Goal: Task Accomplishment & Management: Complete application form

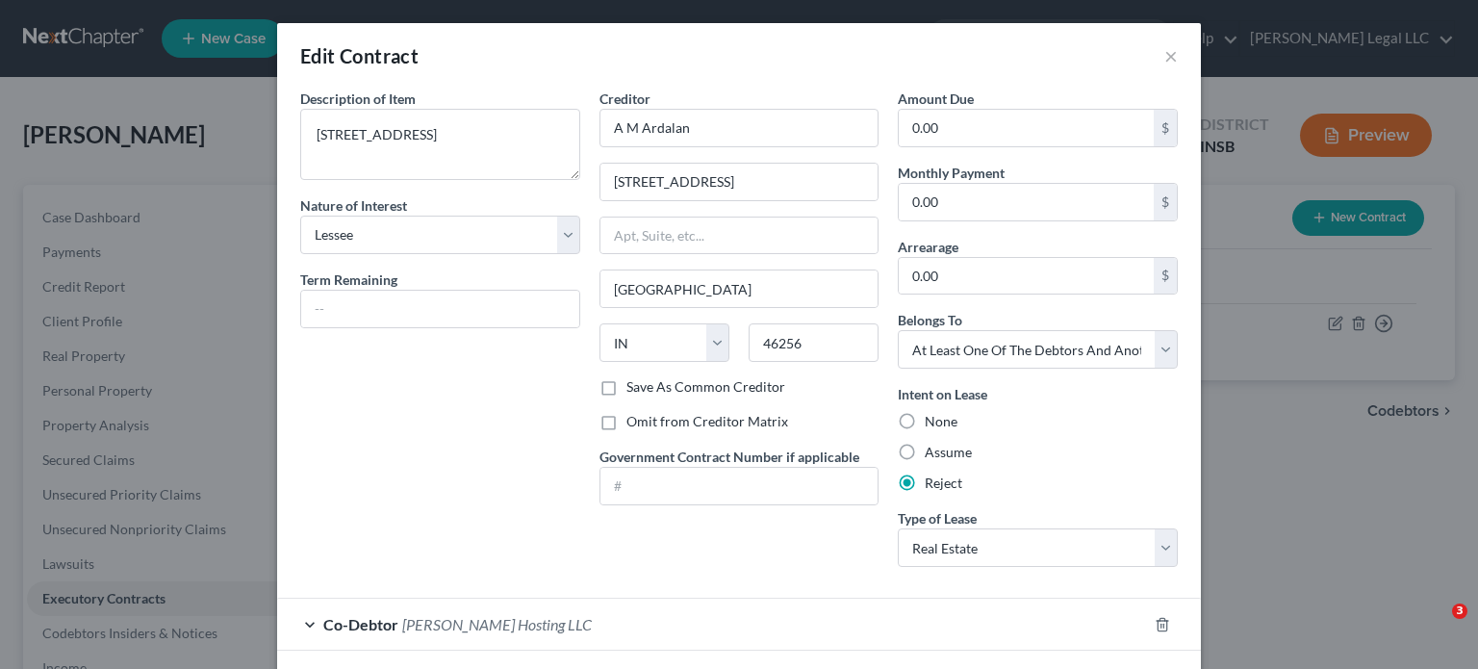
select select "3"
select select "15"
select select "3"
select select "0"
click at [1164, 54] on button "×" at bounding box center [1170, 55] width 13 height 23
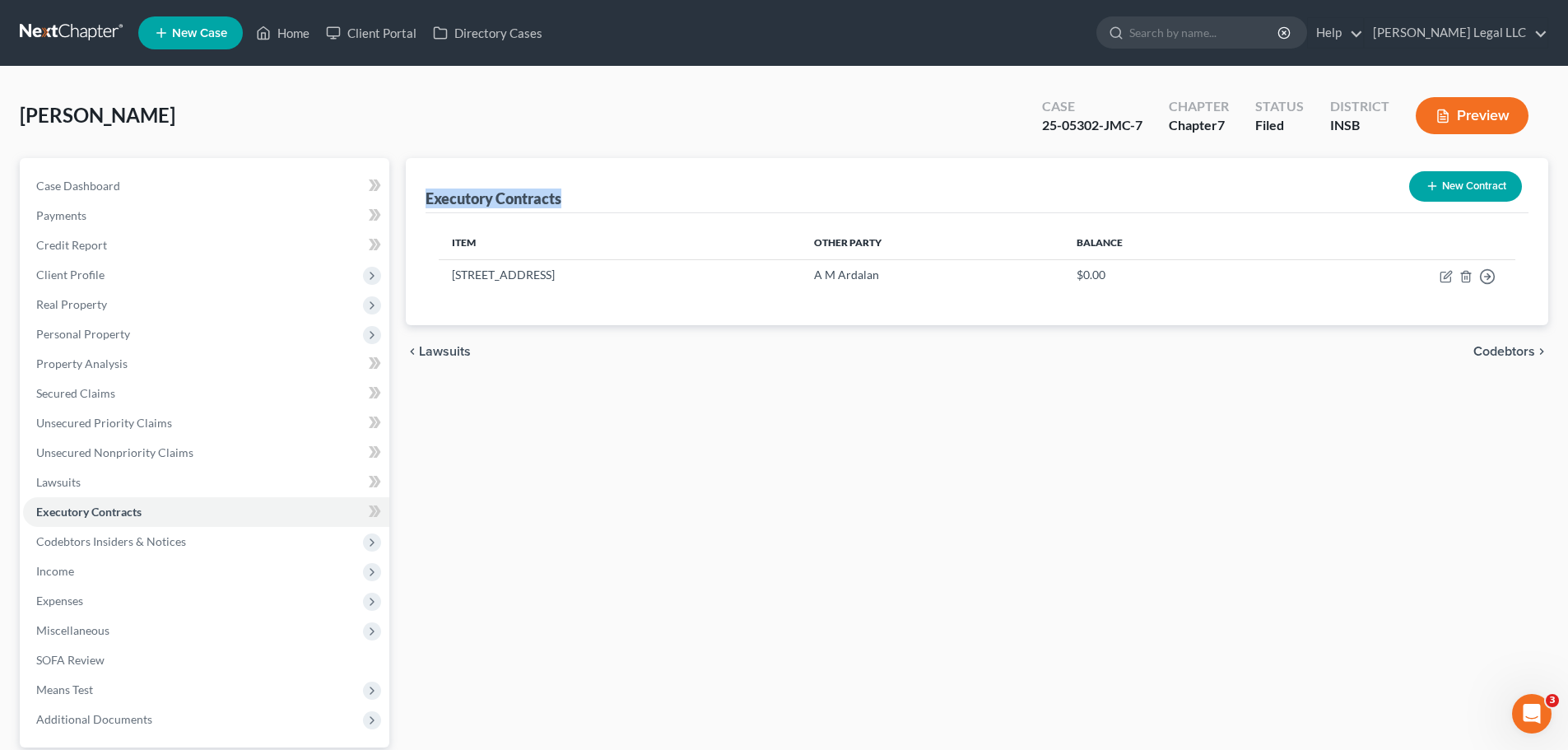
drag, startPoint x: 423, startPoint y: 198, endPoint x: 595, endPoint y: 200, distance: 172.0
click at [595, 200] on div "Executory Contracts New Contract Item Other Party Balance 328 W Main St, Carmel…" at bounding box center [977, 241] width 1143 height 167
click at [173, 444] on link "Unsecured Nonpriority Claims" at bounding box center [206, 452] width 366 height 30
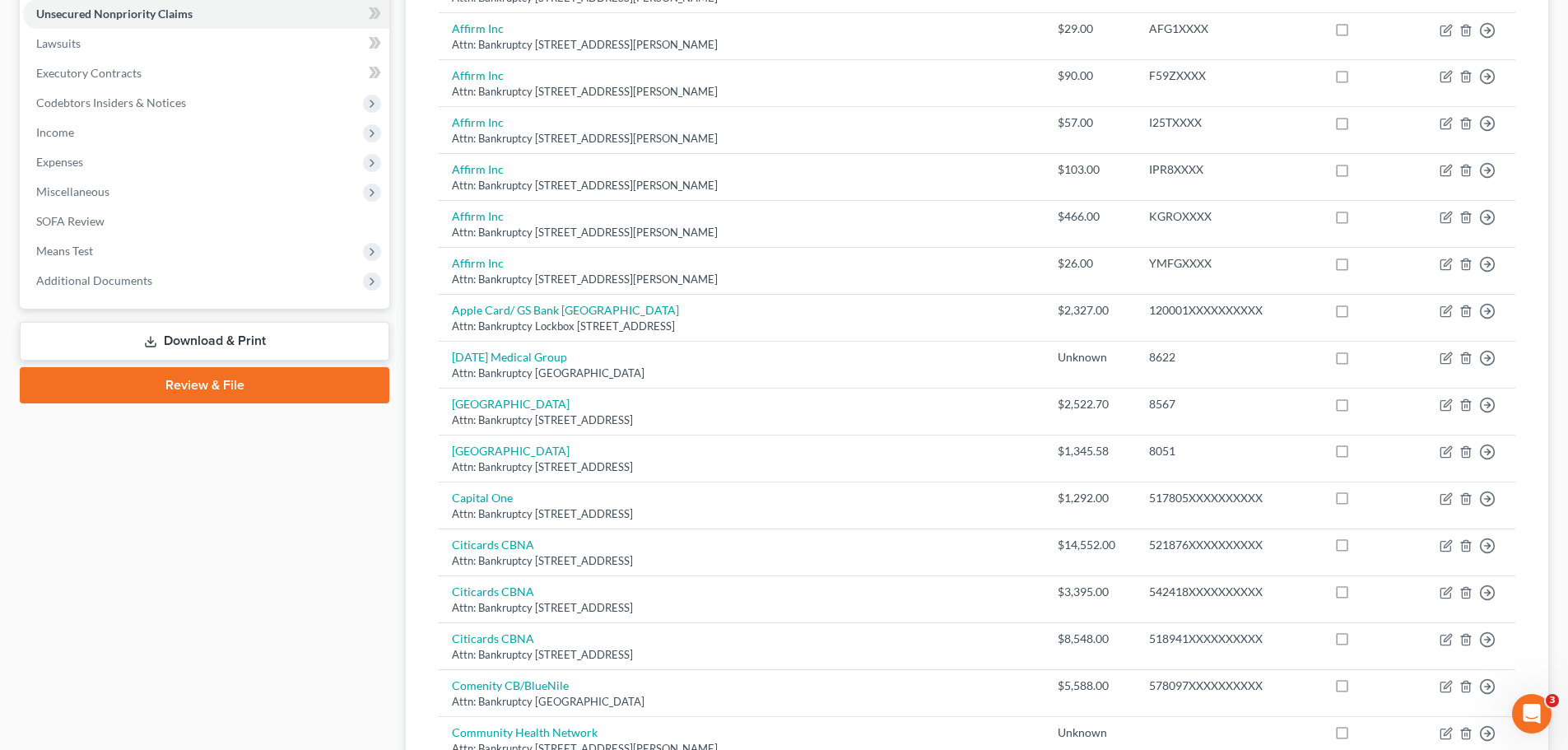
scroll to position [580, 0]
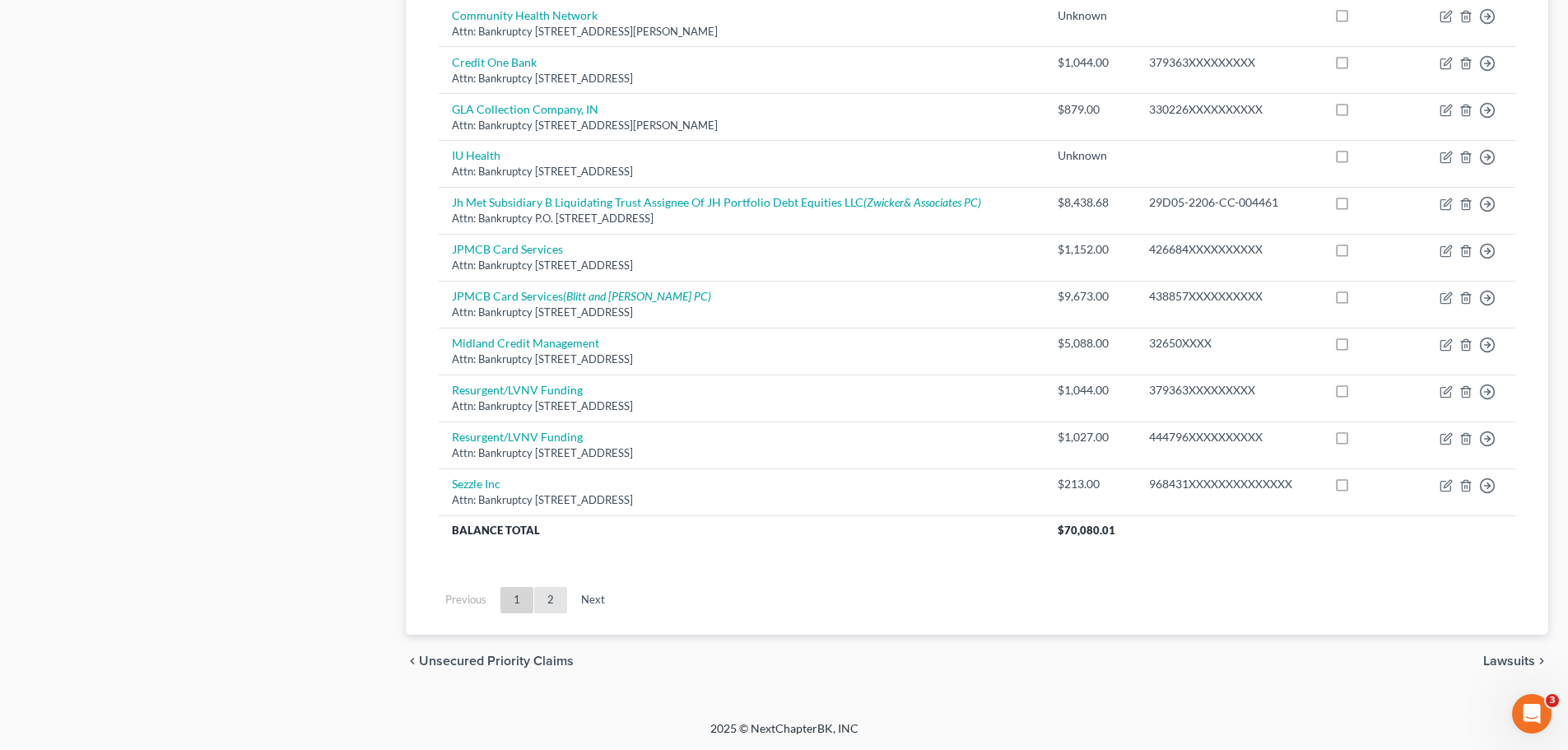
click at [565, 571] on link "2" at bounding box center [551, 599] width 33 height 27
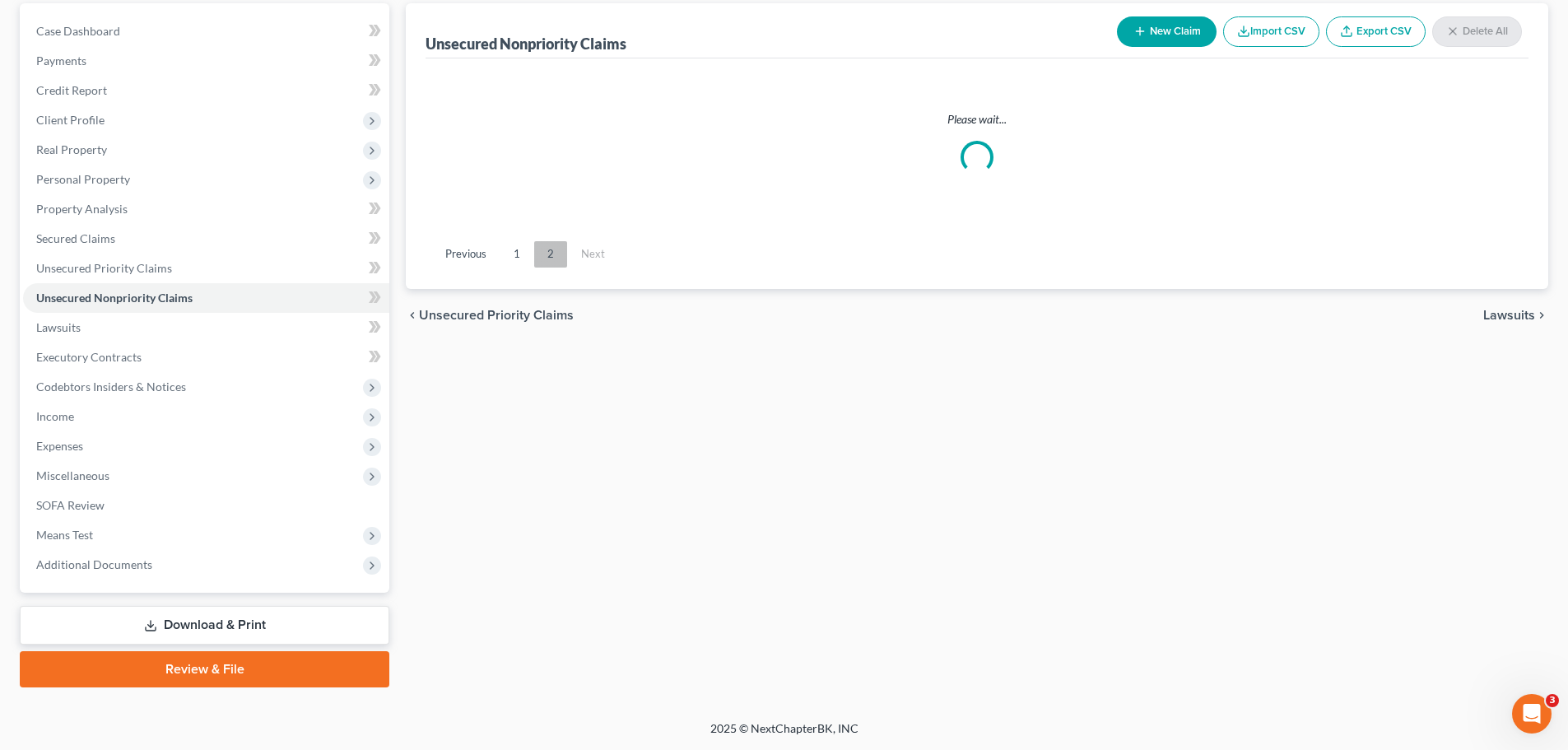
scroll to position [155, 0]
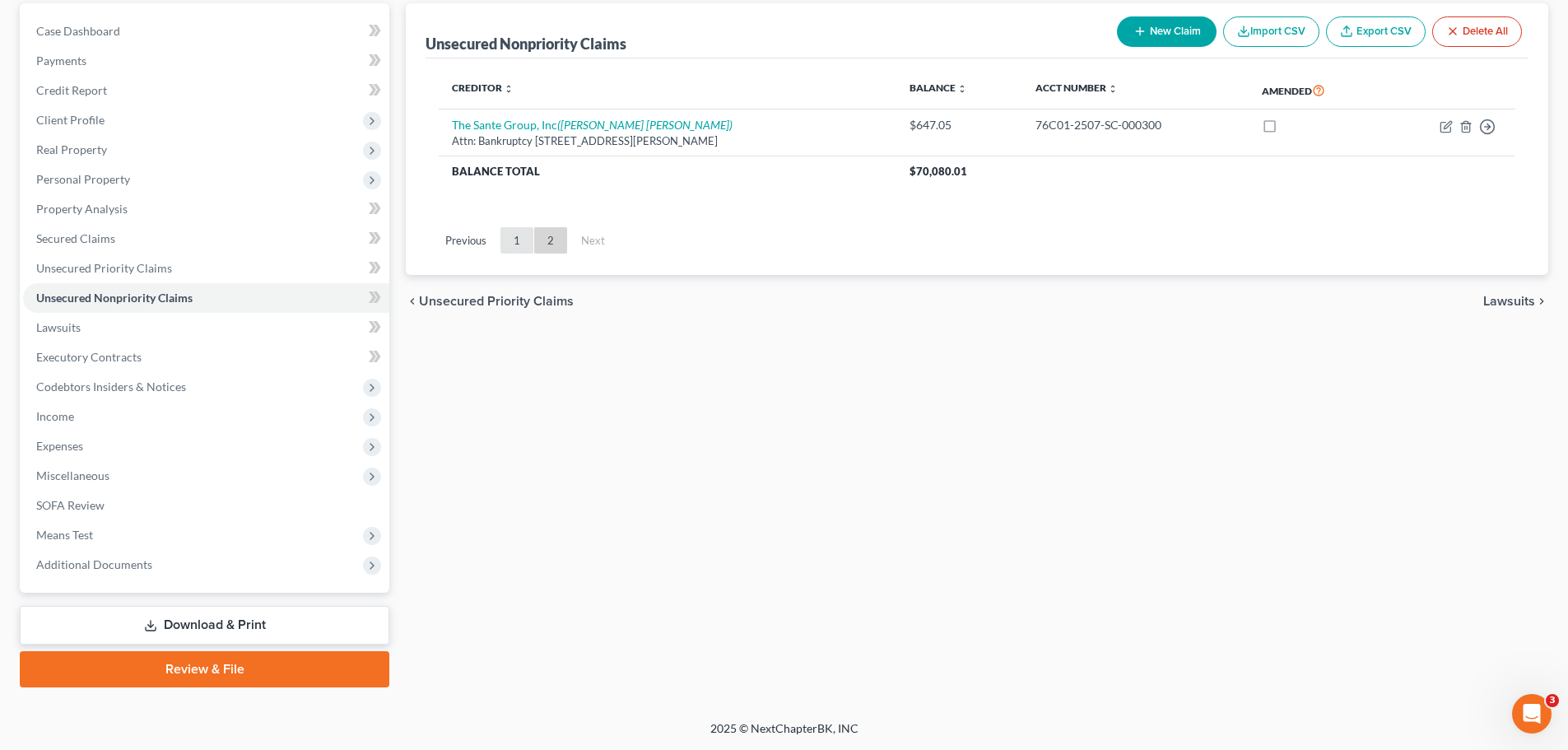
click at [510, 237] on link "1" at bounding box center [517, 240] width 33 height 27
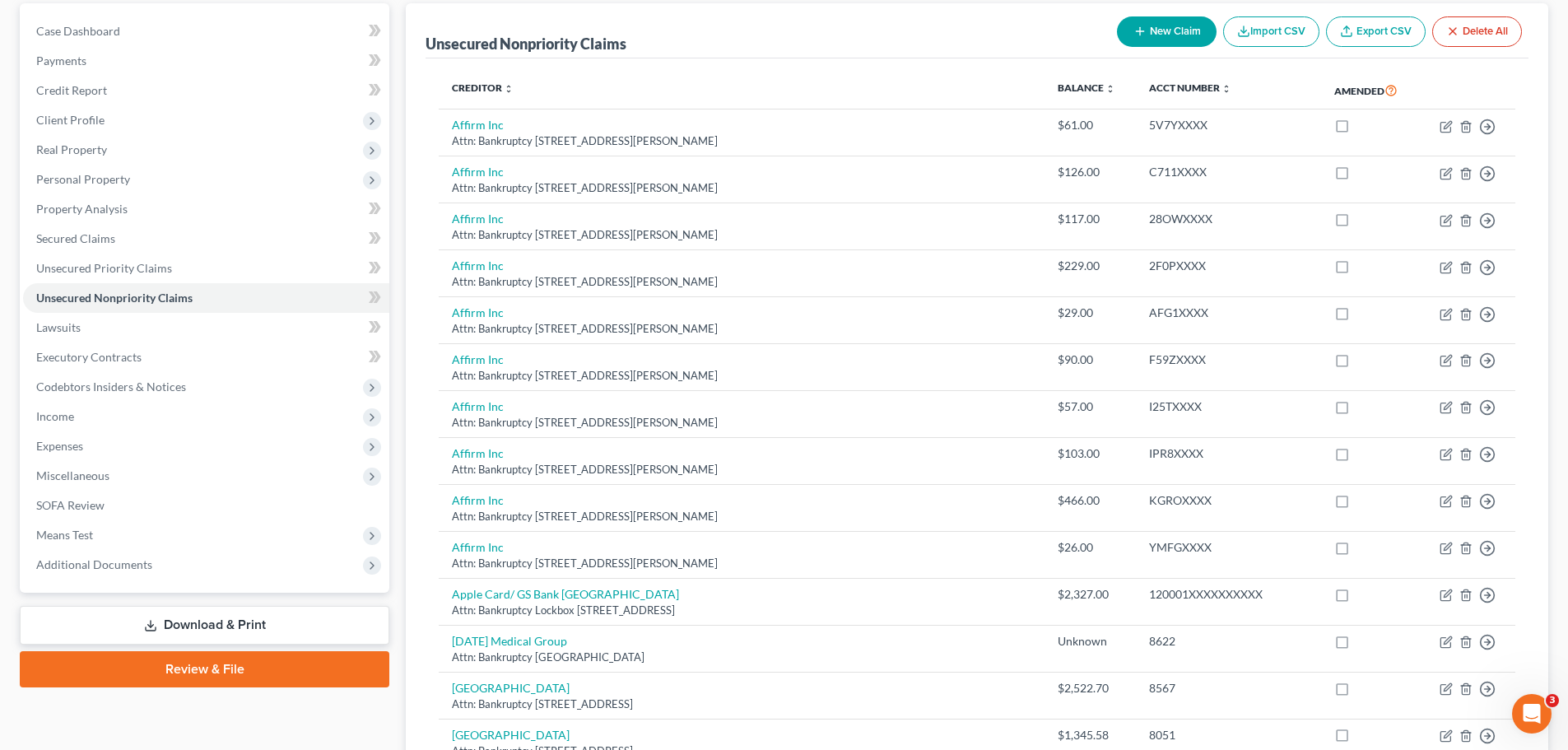
scroll to position [648, 0]
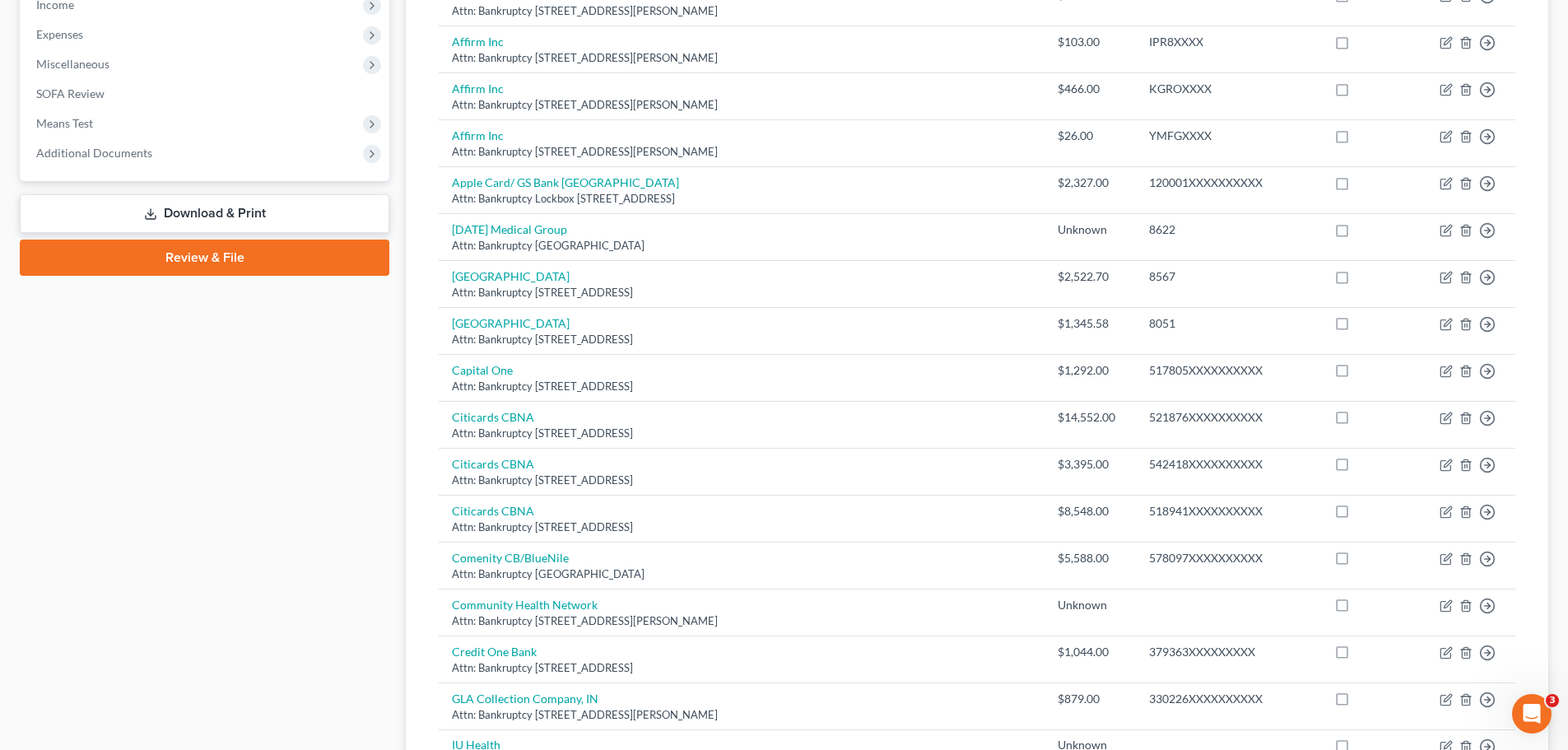
click at [295, 401] on div "Case Dashboard Payments Invoices Payments Payments Credit Report Client Profile" at bounding box center [204, 434] width 386 height 1685
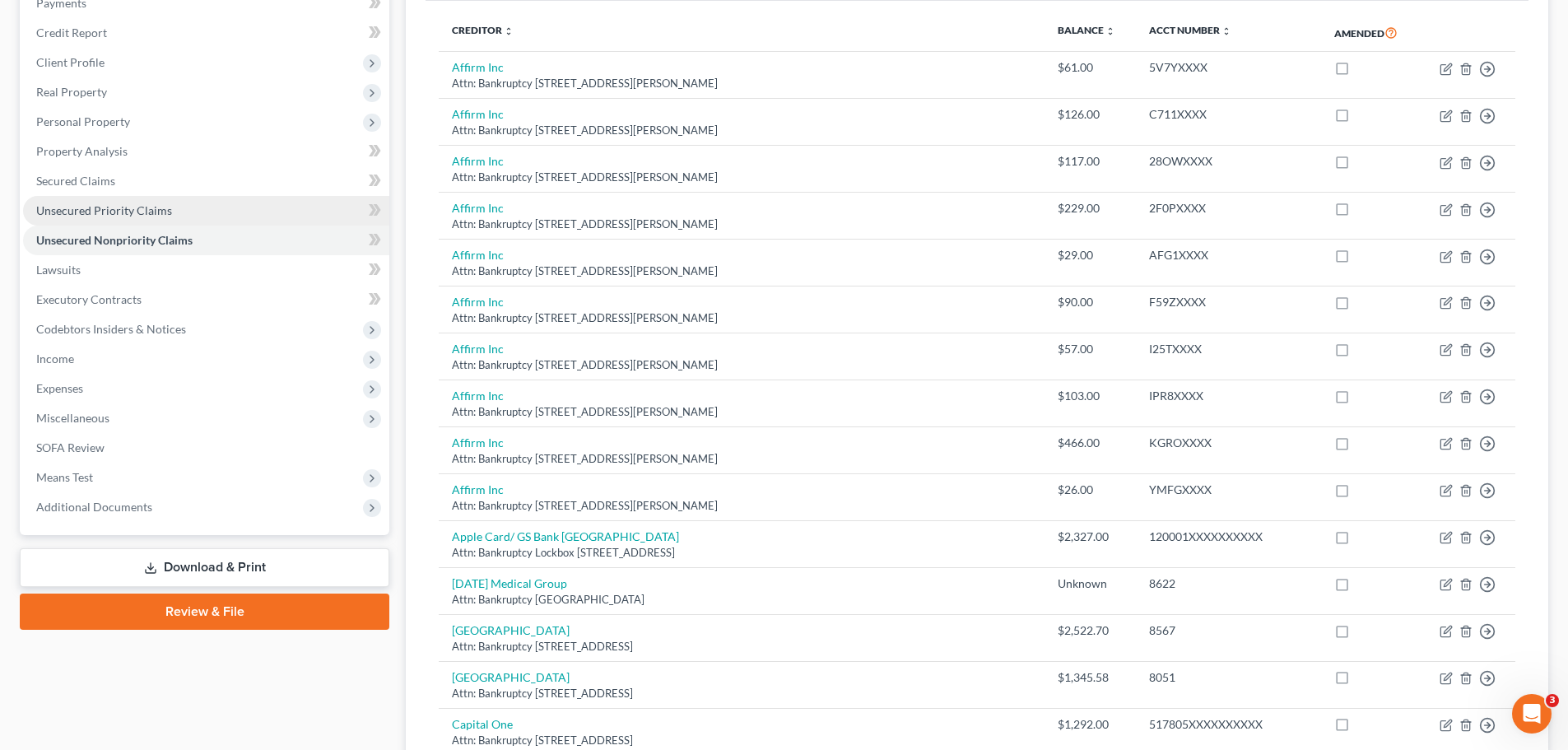
scroll to position [0, 0]
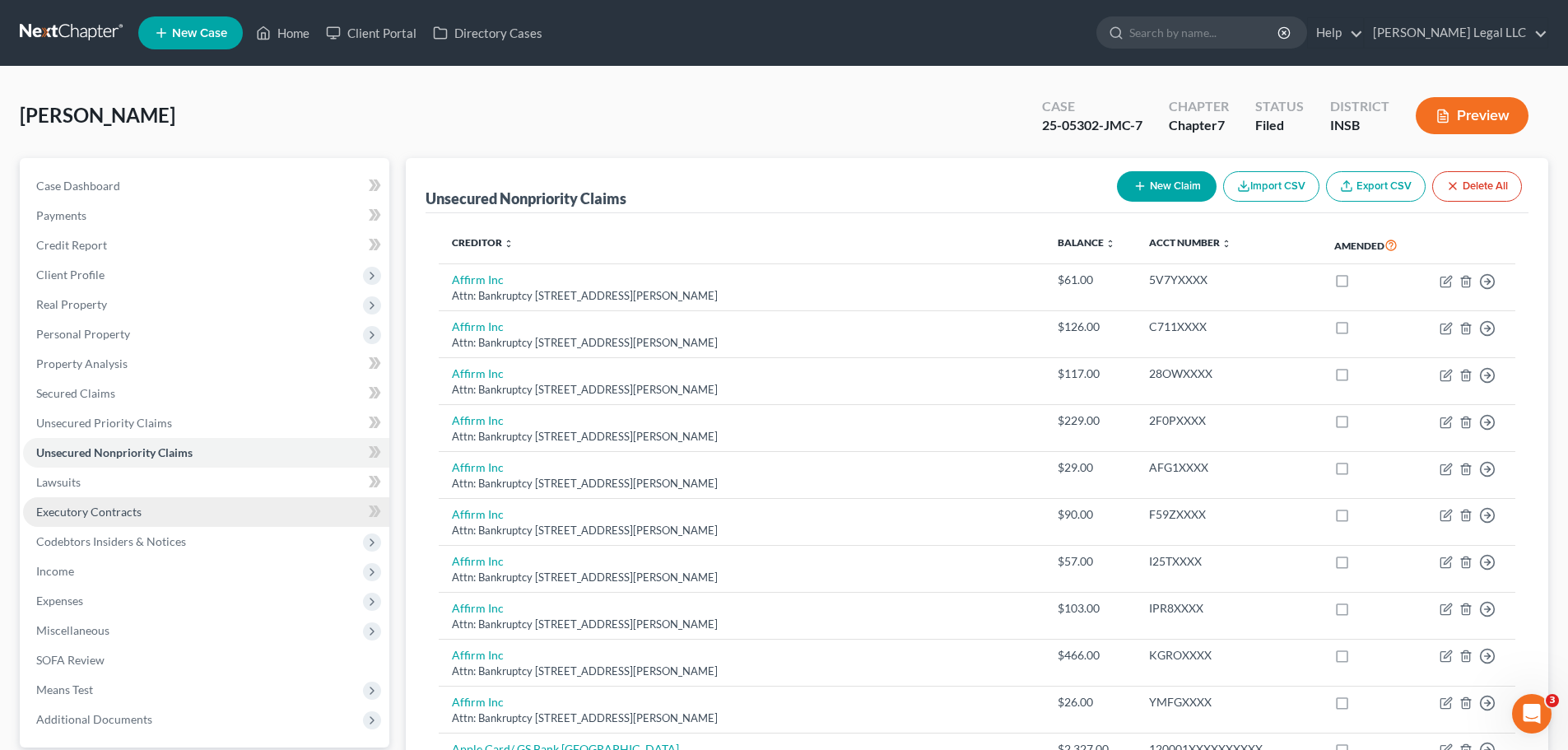
click at [100, 518] on link "Executory Contracts" at bounding box center [206, 511] width 366 height 30
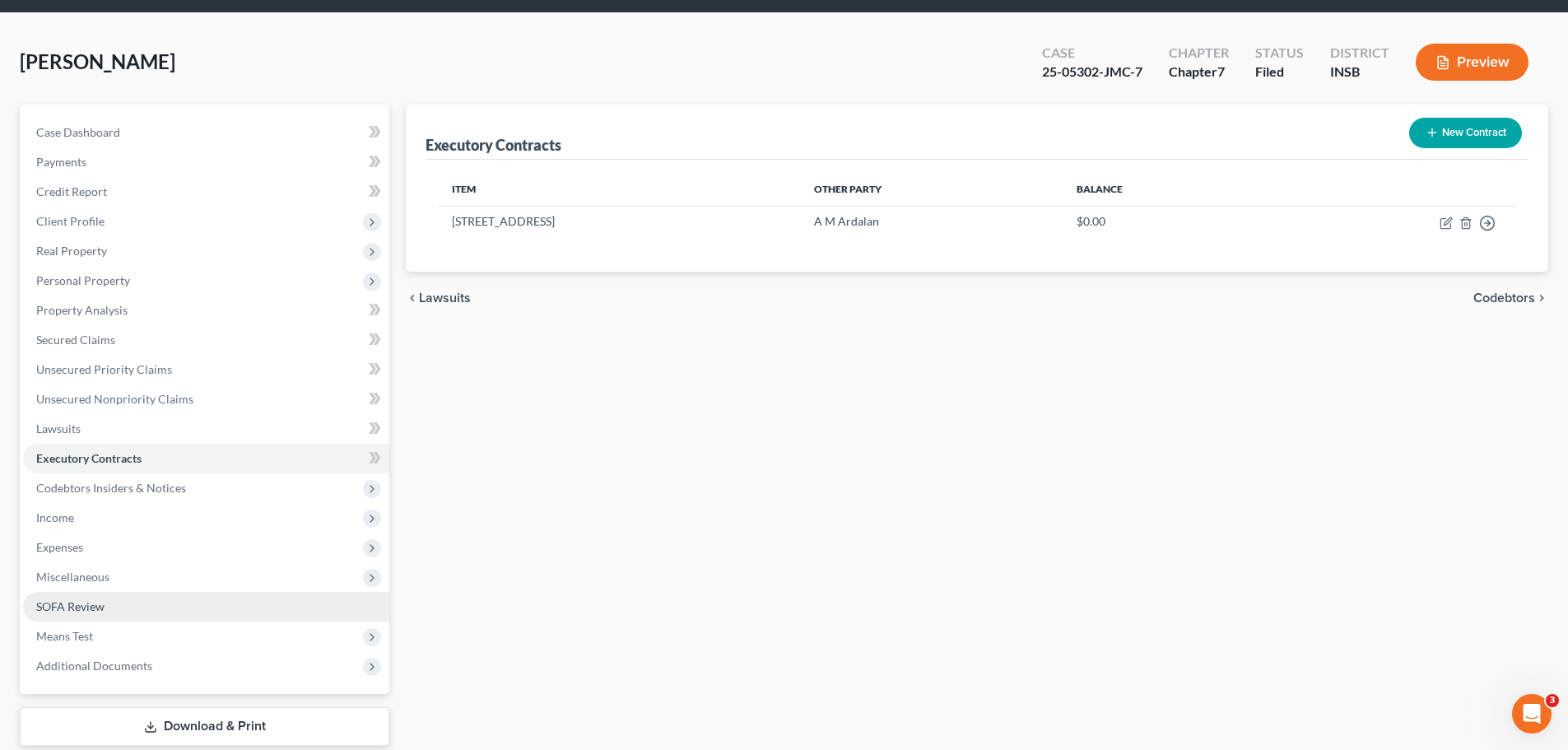
scroll to position [82, 0]
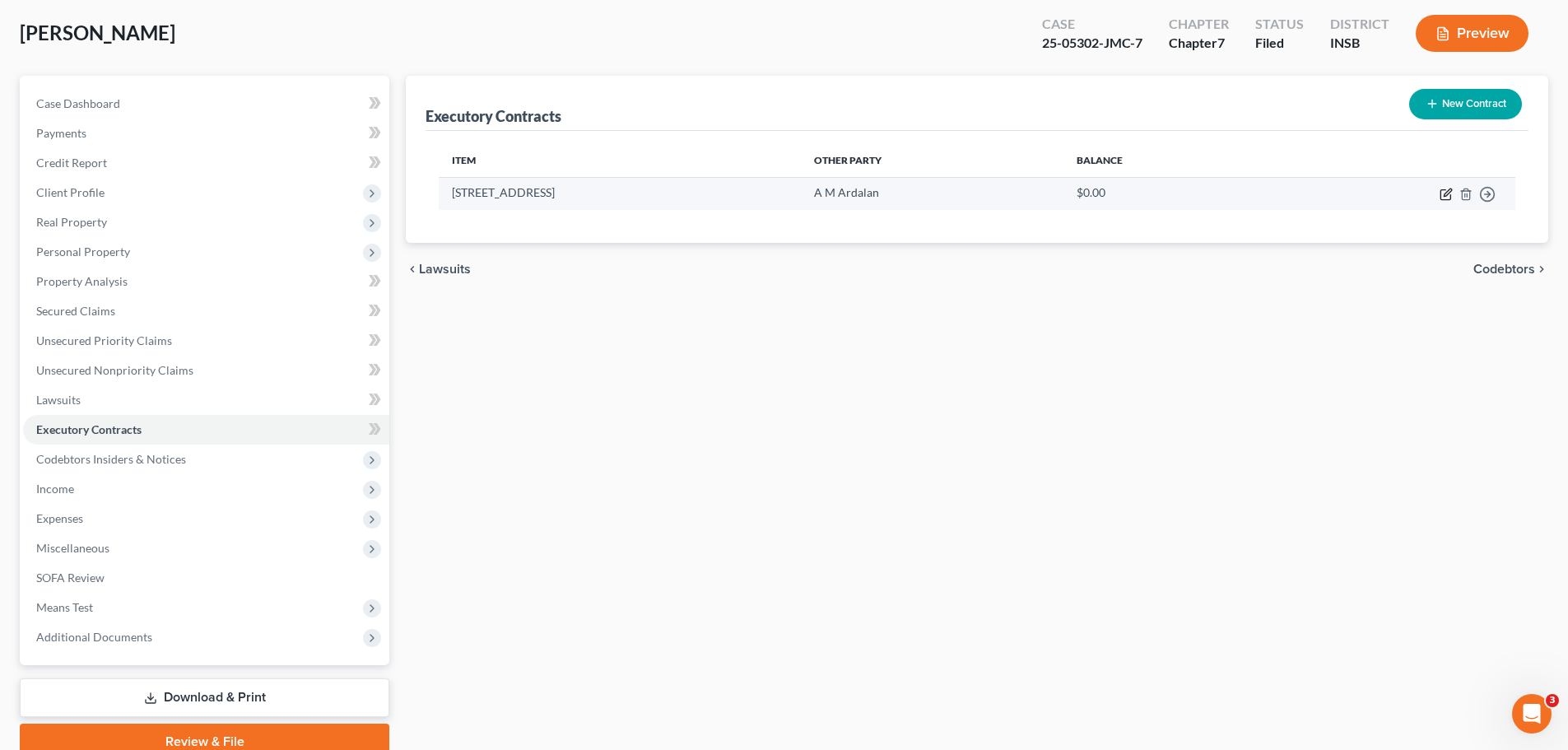
click at [1263, 191] on icon "button" at bounding box center [1446, 193] width 13 height 13
select select "3"
select select "15"
select select "3"
select select "0"
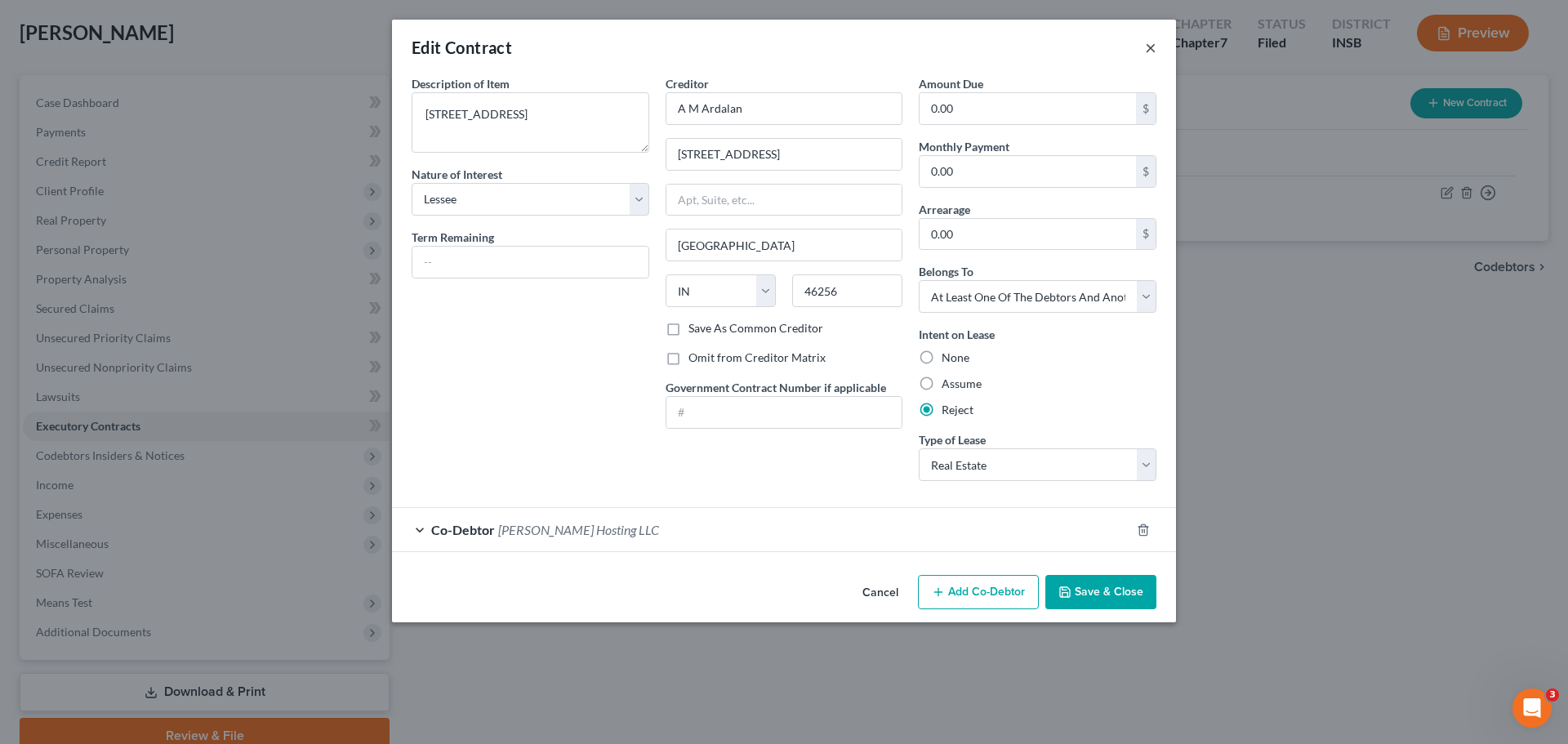
click at [1151, 53] on button "×" at bounding box center [1150, 47] width 11 height 20
